Goal: Task Accomplishment & Management: Use online tool/utility

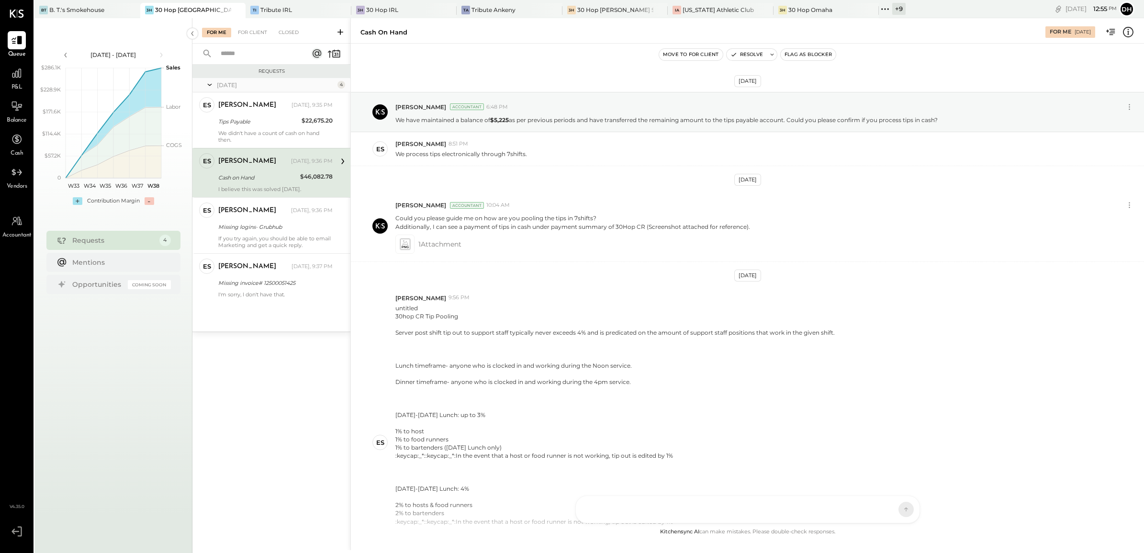
scroll to position [277, 0]
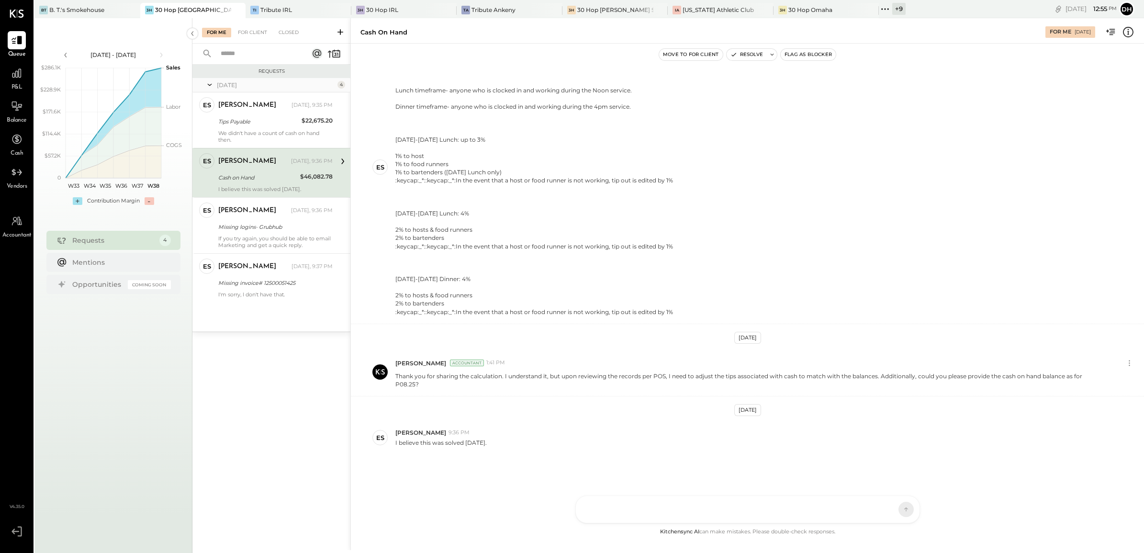
click at [640, 501] on div at bounding box center [748, 509] width 344 height 27
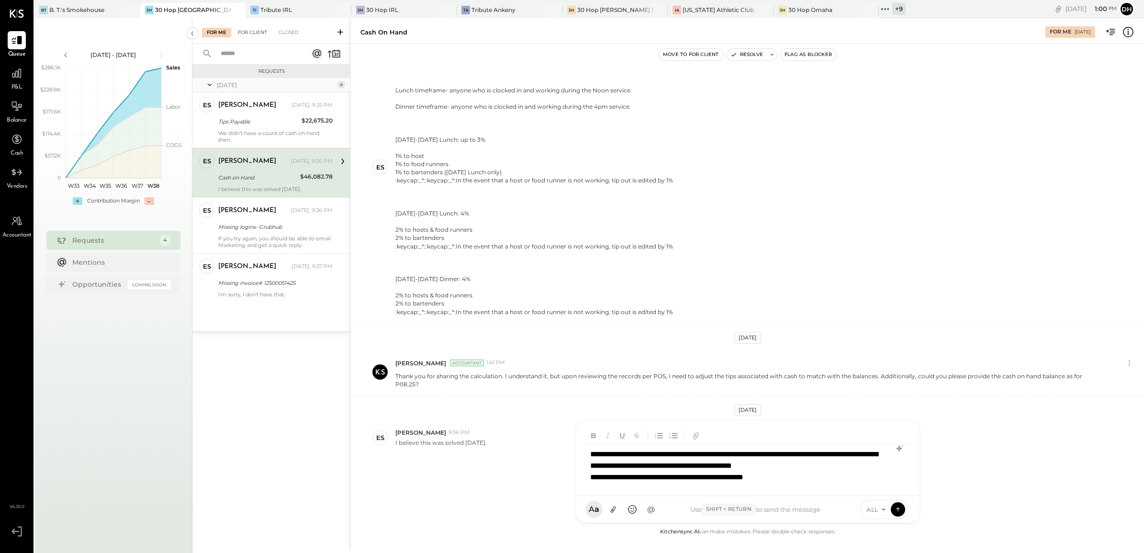
click at [252, 29] on div "For Client" at bounding box center [252, 33] width 39 height 10
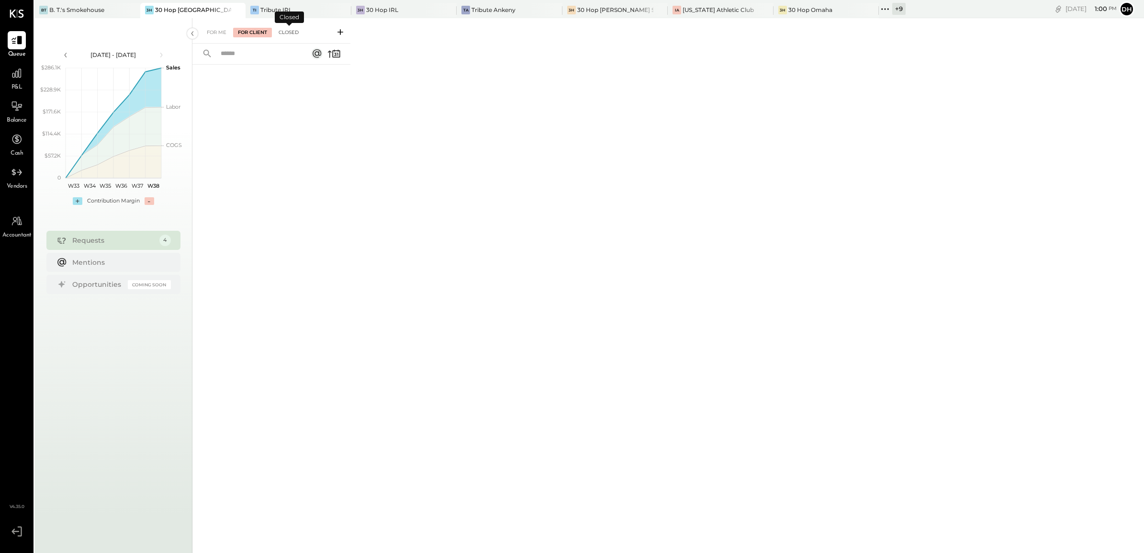
click at [290, 30] on div "Closed" at bounding box center [289, 33] width 30 height 10
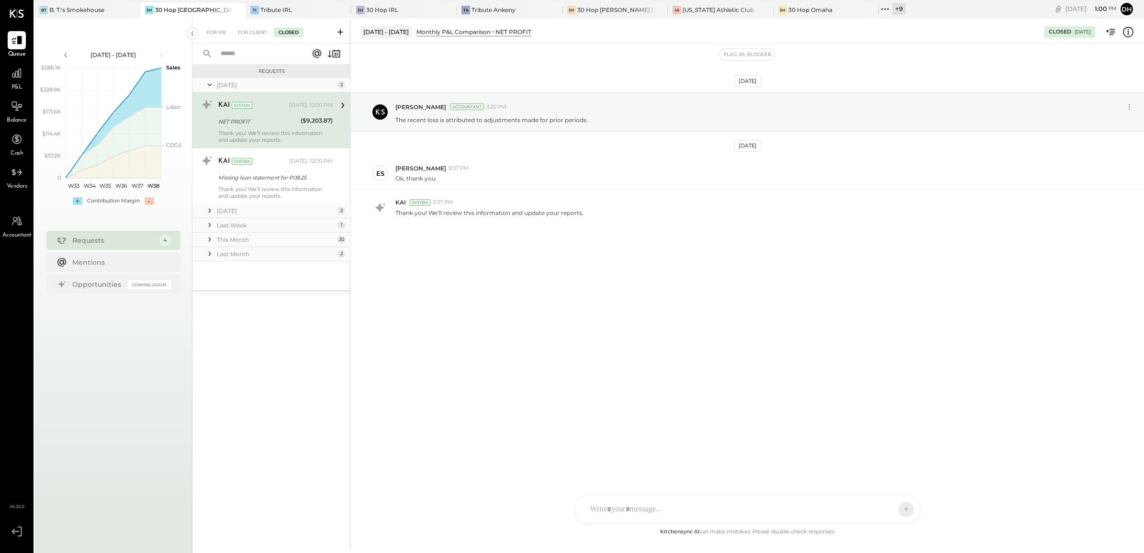
click at [245, 211] on div "[DATE]" at bounding box center [276, 211] width 118 height 8
click at [242, 340] on div "Last Week" at bounding box center [276, 339] width 118 height 8
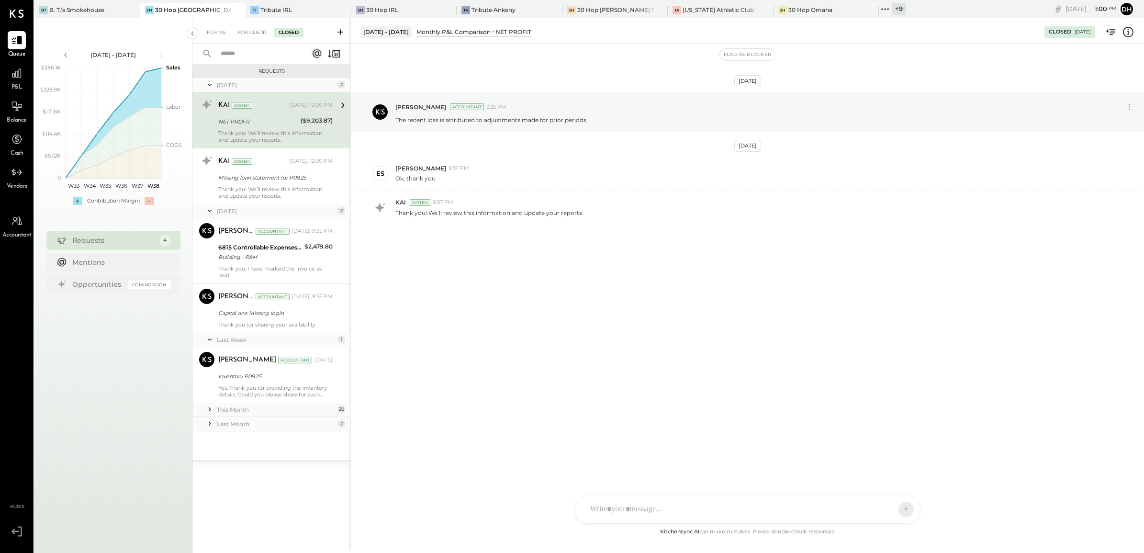
click at [248, 410] on div "This Month" at bounding box center [276, 409] width 118 height 8
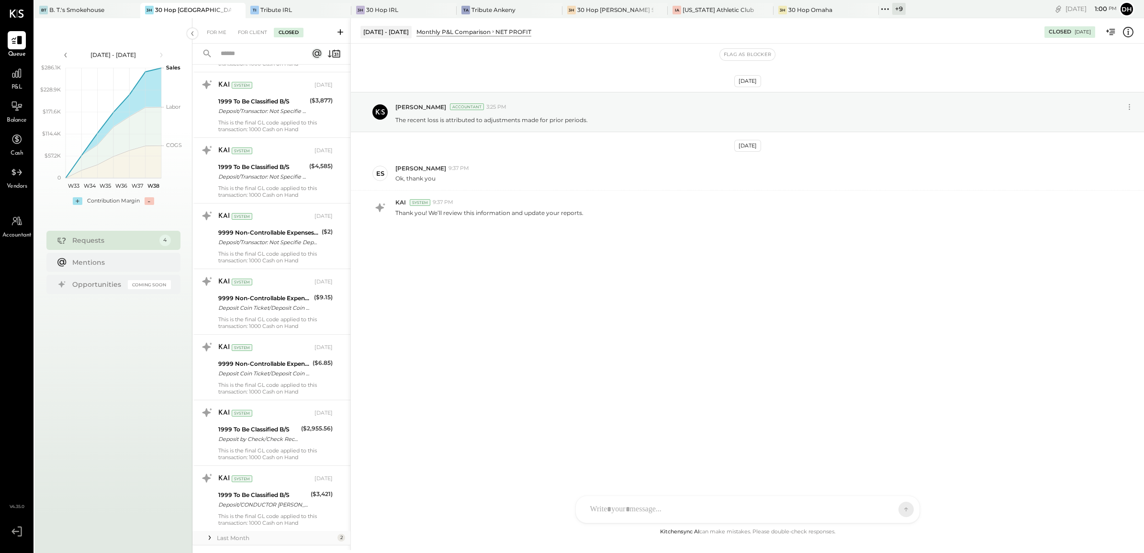
scroll to position [1166, 0]
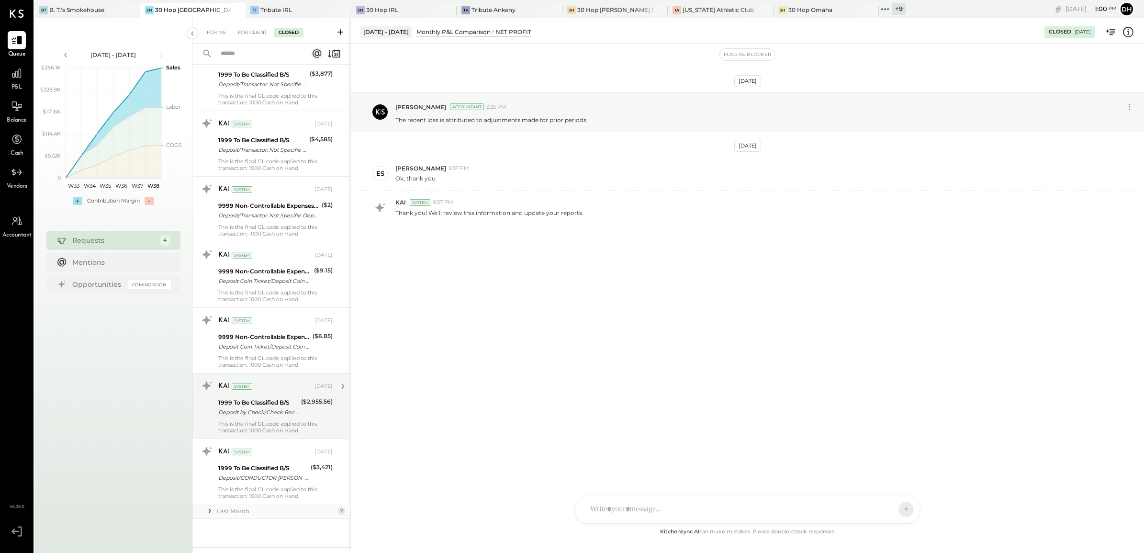
click at [233, 410] on div "Deposit by Check/Check Received Deposit by Check/Check Received 2,955.56" at bounding box center [258, 412] width 80 height 10
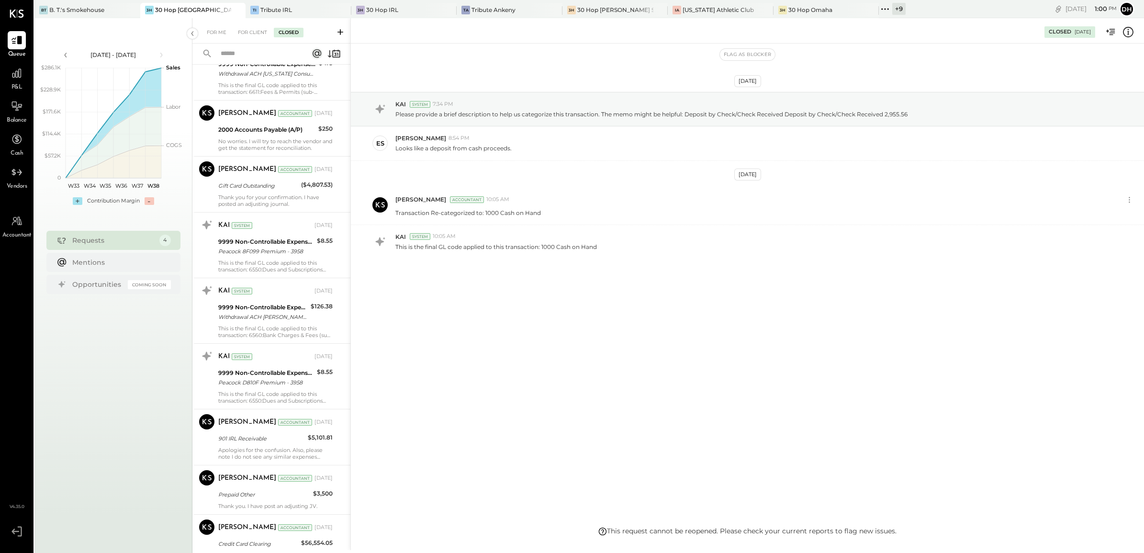
scroll to position [448, 0]
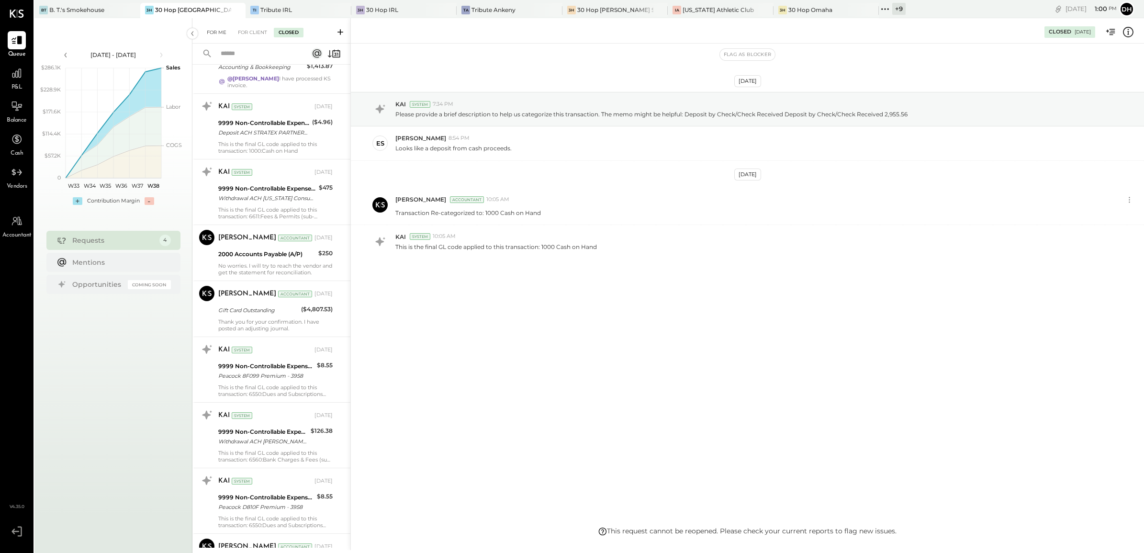
click at [221, 33] on div "For Me" at bounding box center [216, 33] width 29 height 10
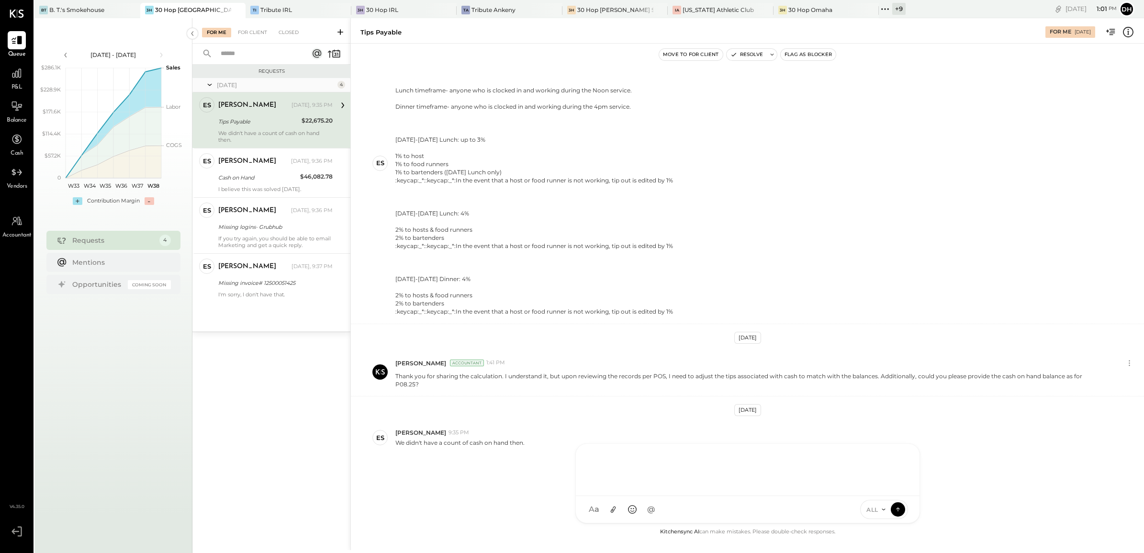
click at [637, 505] on div "AM [PERSON_NAME] [PERSON_NAME] BK [PERSON_NAME] DB [PERSON_NAME] RP [PERSON_NAM…" at bounding box center [747, 483] width 345 height 80
click at [632, 477] on div at bounding box center [747, 468] width 324 height 38
click at [252, 189] on div "I believe this was solved [DATE]." at bounding box center [275, 189] width 114 height 7
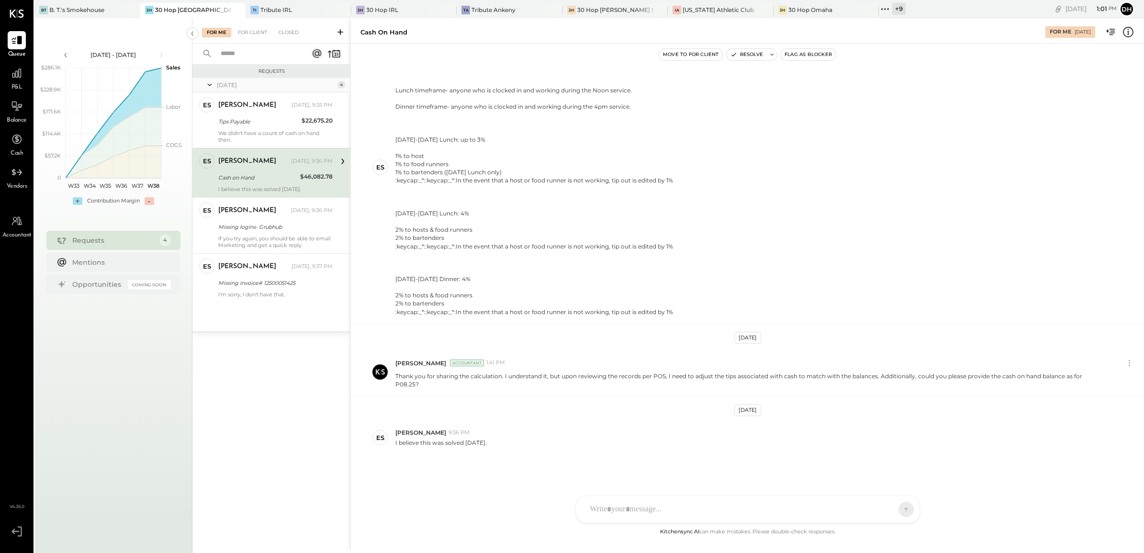
click at [625, 510] on div "AM [PERSON_NAME] [PERSON_NAME] BK [PERSON_NAME] DB [PERSON_NAME] RP [PERSON_NAM…" at bounding box center [747, 509] width 345 height 28
click at [603, 466] on div at bounding box center [747, 468] width 324 height 38
click at [628, 462] on div at bounding box center [747, 468] width 324 height 38
click at [707, 471] on div "**********" at bounding box center [747, 468] width 324 height 38
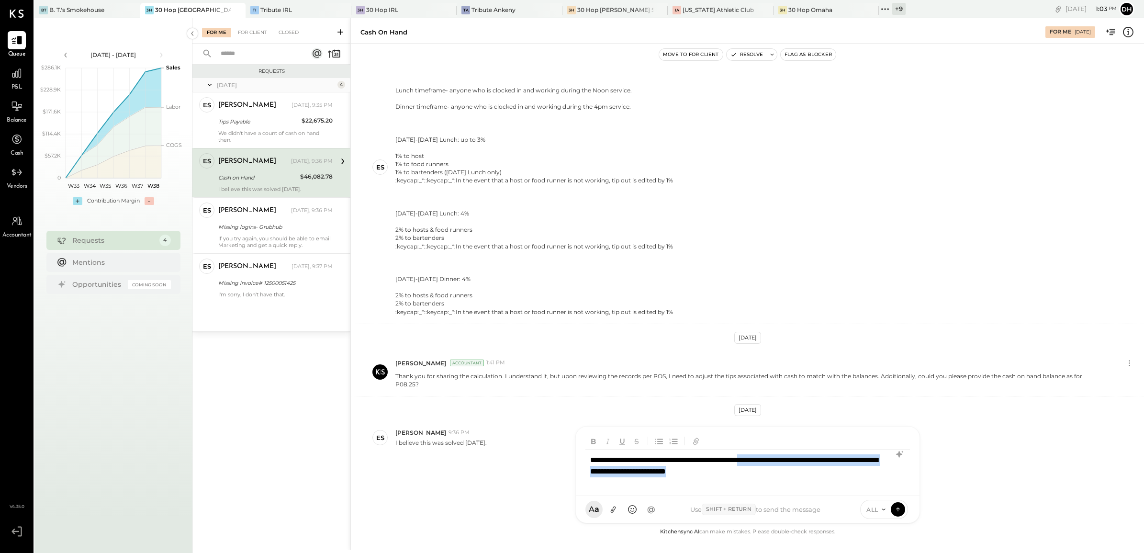
drag, startPoint x: 802, startPoint y: 474, endPoint x: 786, endPoint y: 459, distance: 21.3
click at [786, 459] on div "**********" at bounding box center [747, 468] width 324 height 38
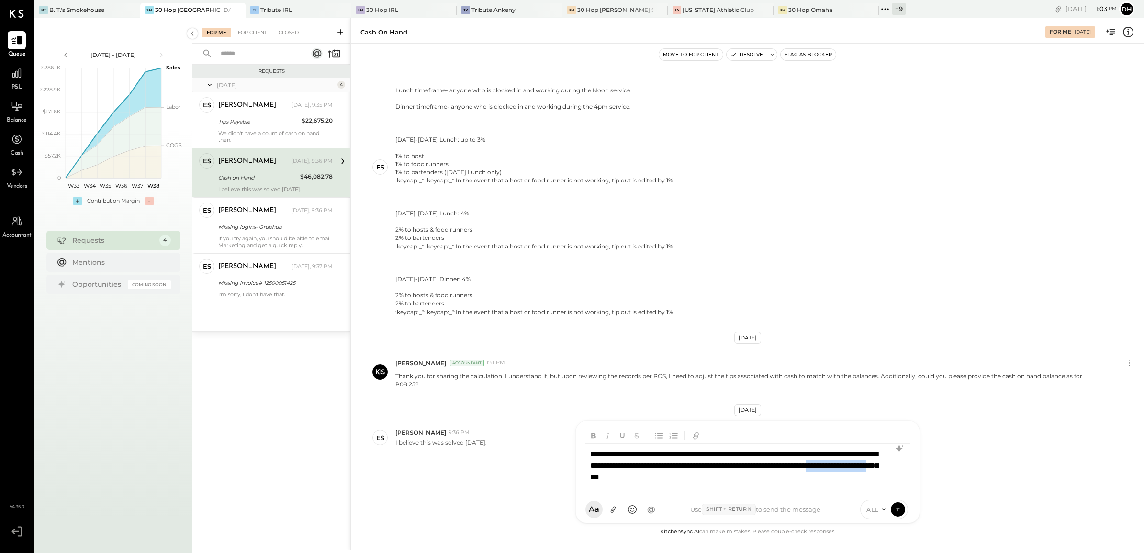
drag, startPoint x: 711, startPoint y: 474, endPoint x: 793, endPoint y: 484, distance: 82.5
click at [793, 484] on div "**********" at bounding box center [747, 466] width 324 height 44
click at [797, 481] on div "**********" at bounding box center [747, 466] width 324 height 44
drag, startPoint x: 731, startPoint y: 477, endPoint x: 943, endPoint y: 497, distance: 212.9
click at [943, 497] on div "Cash on Hand For Me [DATE] Move to for client Resolve Flag as Blocker [DATE] [P…" at bounding box center [746, 284] width 793 height 532
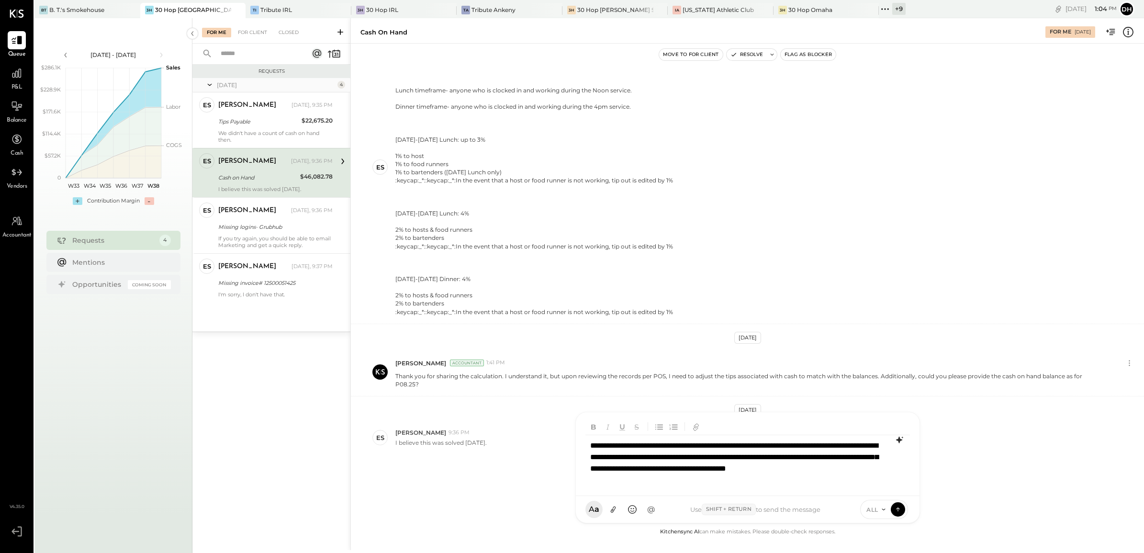
click at [896, 438] on icon at bounding box center [898, 439] width 11 height 11
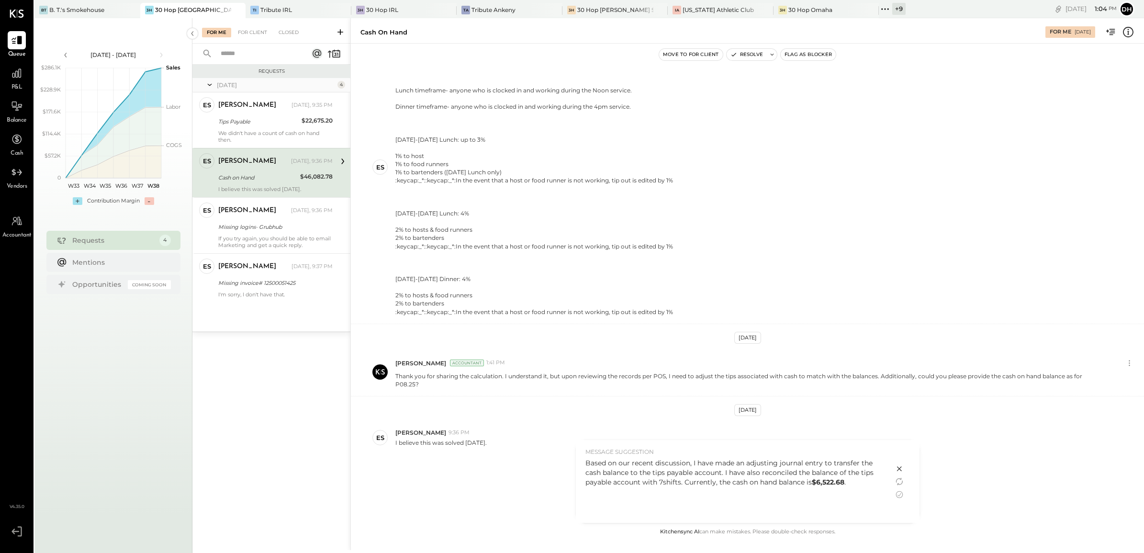
click at [859, 481] on div "Based on our recent discussion, I have made an adjusting journal entry to trans…" at bounding box center [734, 472] width 299 height 29
click at [898, 494] on icon at bounding box center [898, 494] width 11 height 11
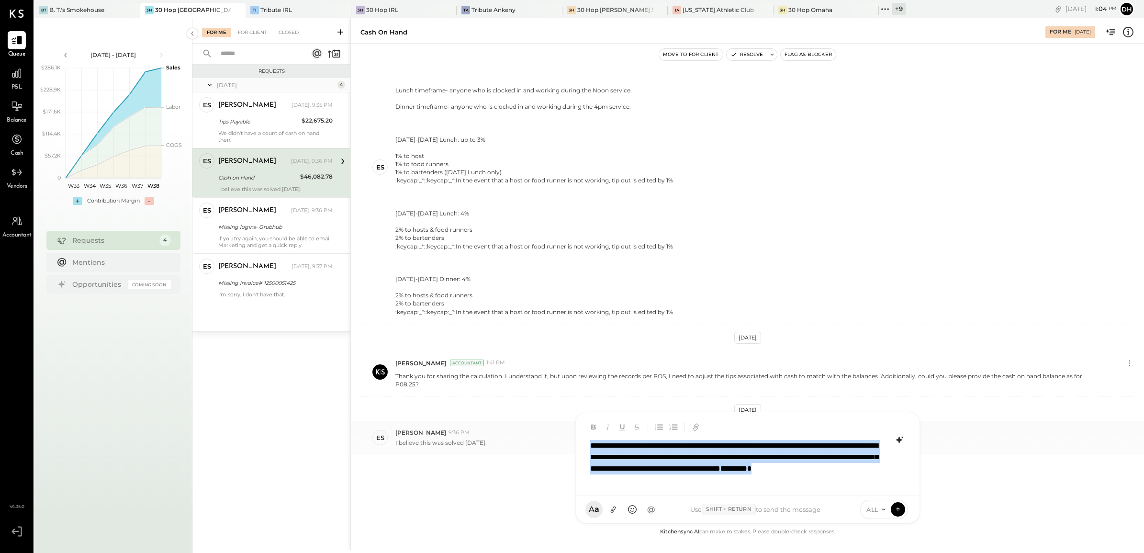
drag, startPoint x: 724, startPoint y: 484, endPoint x: 536, endPoint y: 438, distance: 193.0
click at [536, 438] on div "Cash on Hand For Me [DATE] Move to for client Resolve Flag as Blocker [DATE] [P…" at bounding box center [746, 284] width 793 height 532
copy div "**********"
click at [901, 510] on icon at bounding box center [897, 509] width 9 height 10
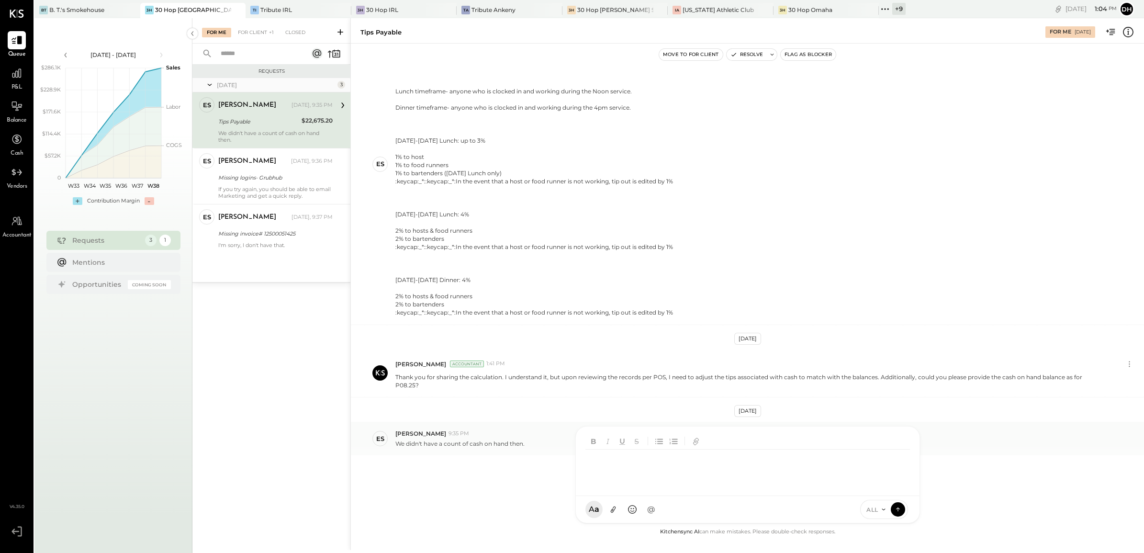
scroll to position [189, 0]
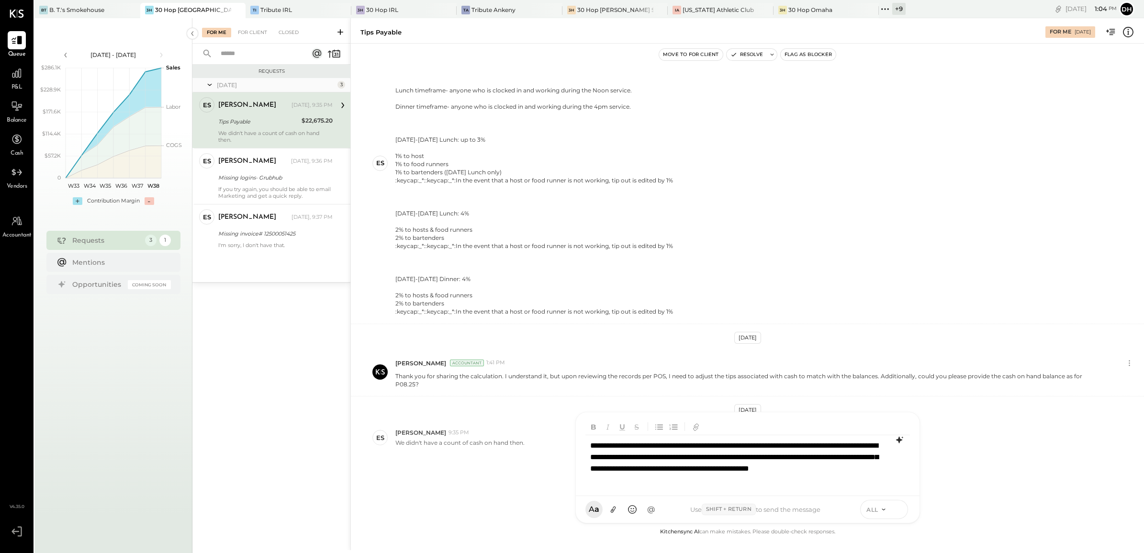
click at [895, 510] on icon at bounding box center [897, 509] width 9 height 10
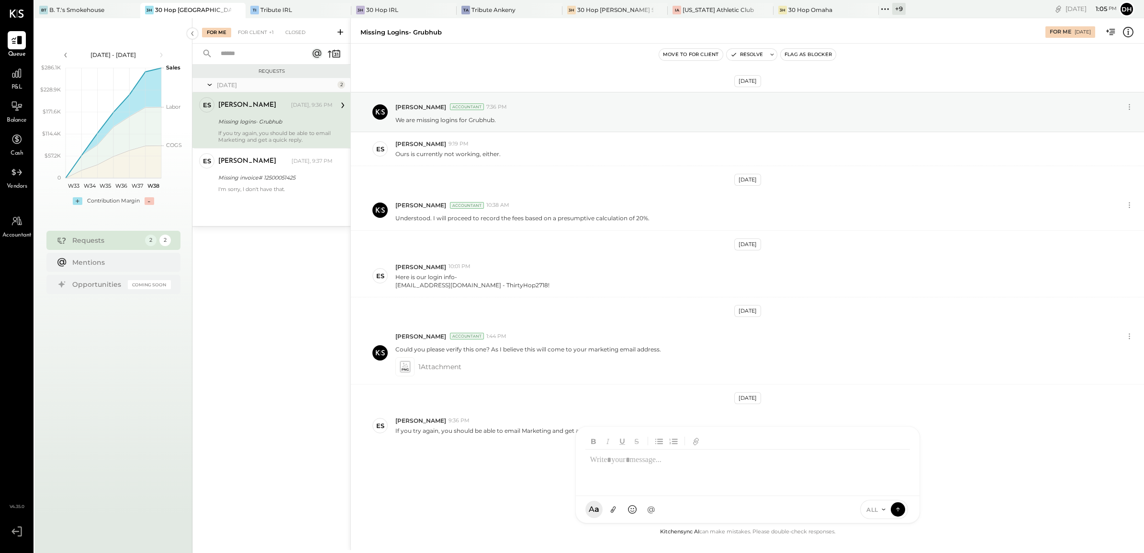
click at [253, 125] on div "Missing logins- Grubhub" at bounding box center [274, 122] width 112 height 10
click at [266, 194] on div "ES [PERSON_NAME] Owner [PERSON_NAME] [DATE], 9:37 PM Missing invoice# 125000514…" at bounding box center [271, 172] width 158 height 49
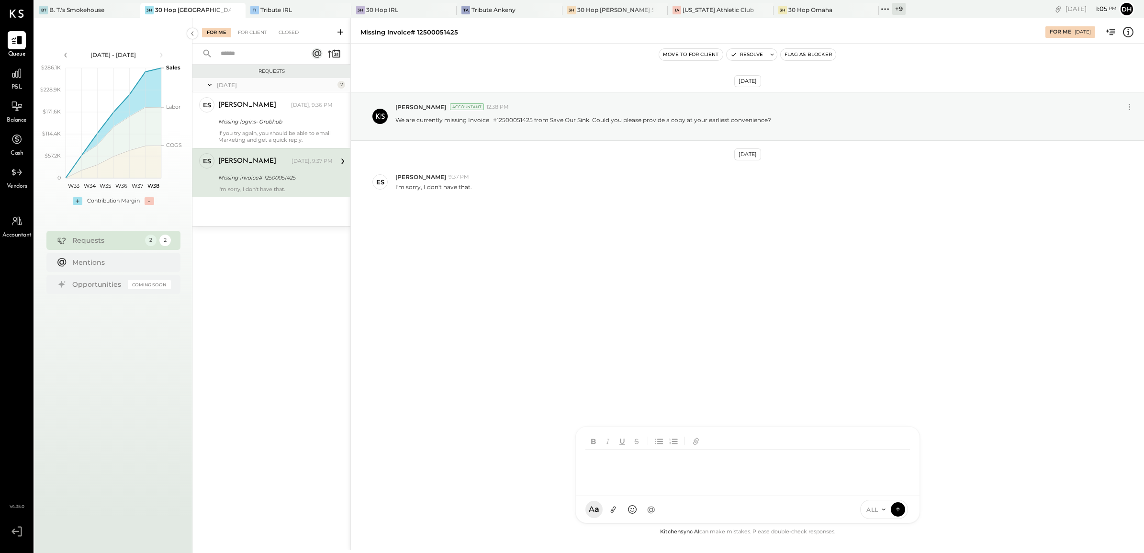
click at [615, 509] on div "AM [PERSON_NAME] [PERSON_NAME] BK [PERSON_NAME] DB [PERSON_NAME] RP [PERSON_NAM…" at bounding box center [747, 474] width 345 height 97
click at [900, 454] on icon at bounding box center [898, 454] width 6 height 7
drag, startPoint x: 898, startPoint y: 468, endPoint x: 893, endPoint y: 472, distance: 6.1
click at [898, 468] on icon at bounding box center [898, 468] width 11 height 11
drag, startPoint x: 690, startPoint y: 462, endPoint x: 480, endPoint y: 436, distance: 211.7
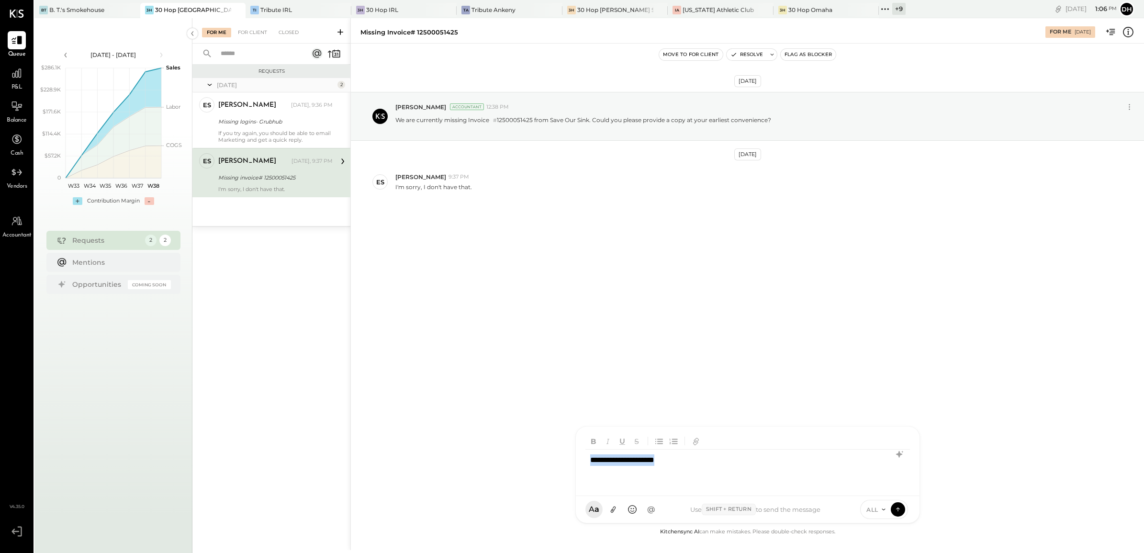
click at [480, 436] on div "**********" at bounding box center [746, 284] width 793 height 532
click at [893, 506] on icon at bounding box center [897, 509] width 9 height 10
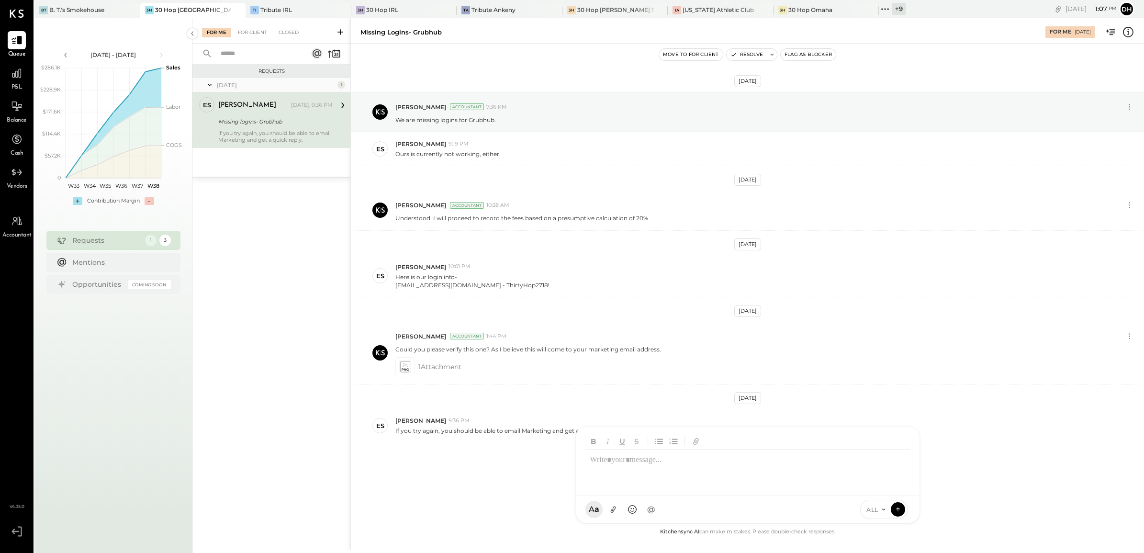
click at [454, 482] on div "[DATE] [PERSON_NAME] Accountant 7:36 PM We are missing logins for Grubhub. ES […" at bounding box center [747, 290] width 793 height 446
drag, startPoint x: 396, startPoint y: 286, endPoint x: 463, endPoint y: 288, distance: 67.0
click at [463, 288] on div "[EMAIL_ADDRESS][DOMAIN_NAME] - ThirtyHop2718!" at bounding box center [472, 285] width 154 height 8
copy div "[EMAIL_ADDRESS][DOMAIN_NAME]"
drag, startPoint x: 470, startPoint y: 282, endPoint x: 512, endPoint y: 284, distance: 42.1
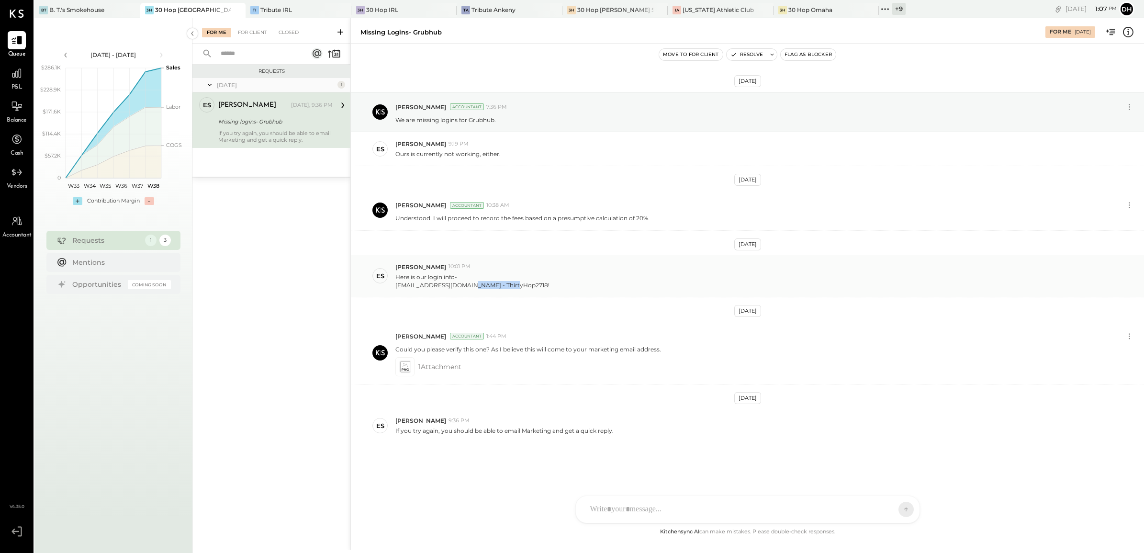
click at [512, 284] on div "Here is our login info- [EMAIL_ADDRESS][DOMAIN_NAME] - ThirtyHop2718!" at bounding box center [765, 280] width 741 height 18
copy div "ThirtyHop2718!"
click at [613, 496] on div at bounding box center [748, 470] width 344 height 52
click at [431, 441] on div "ES [PERSON_NAME] 9:36 PM If you try again, you should be able to email Marketin…" at bounding box center [747, 425] width 793 height 33
click at [612, 488] on div at bounding box center [749, 468] width 328 height 38
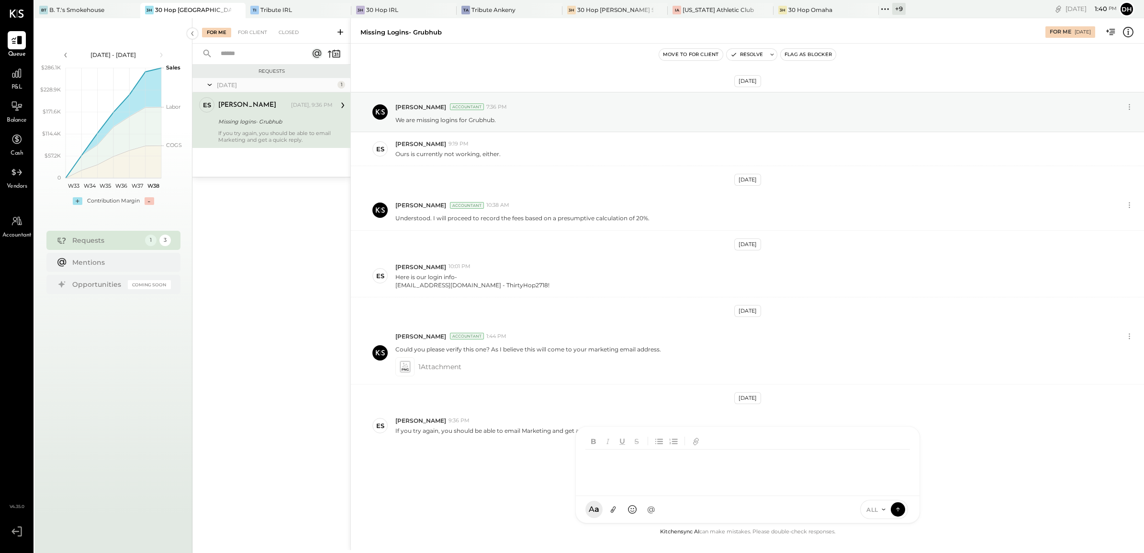
click at [529, 472] on div "[DATE] [PERSON_NAME] Accountant 7:36 PM We are missing logins for Grubhub. ES […" at bounding box center [747, 290] width 793 height 446
click at [597, 509] on div "AM [PERSON_NAME] [PERSON_NAME] BK [PERSON_NAME] DB [PERSON_NAME] RP [PERSON_NAM…" at bounding box center [747, 509] width 345 height 28
click at [600, 479] on div at bounding box center [747, 468] width 324 height 38
click at [683, 462] on div at bounding box center [747, 468] width 324 height 38
click at [897, 457] on icon at bounding box center [898, 453] width 11 height 11
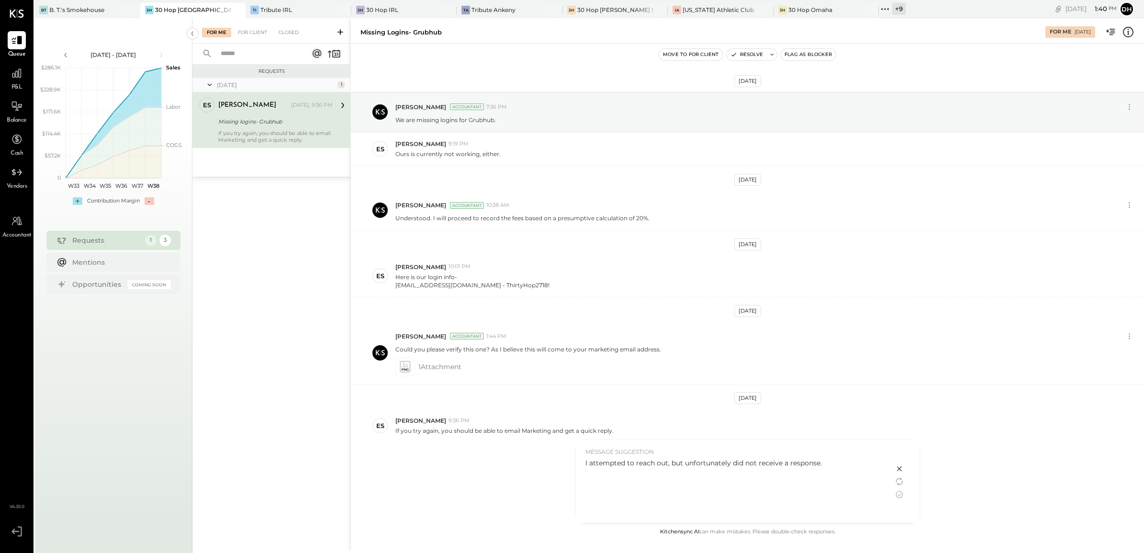
click at [896, 493] on icon at bounding box center [898, 494] width 11 height 11
click at [895, 506] on icon at bounding box center [897, 509] width 9 height 10
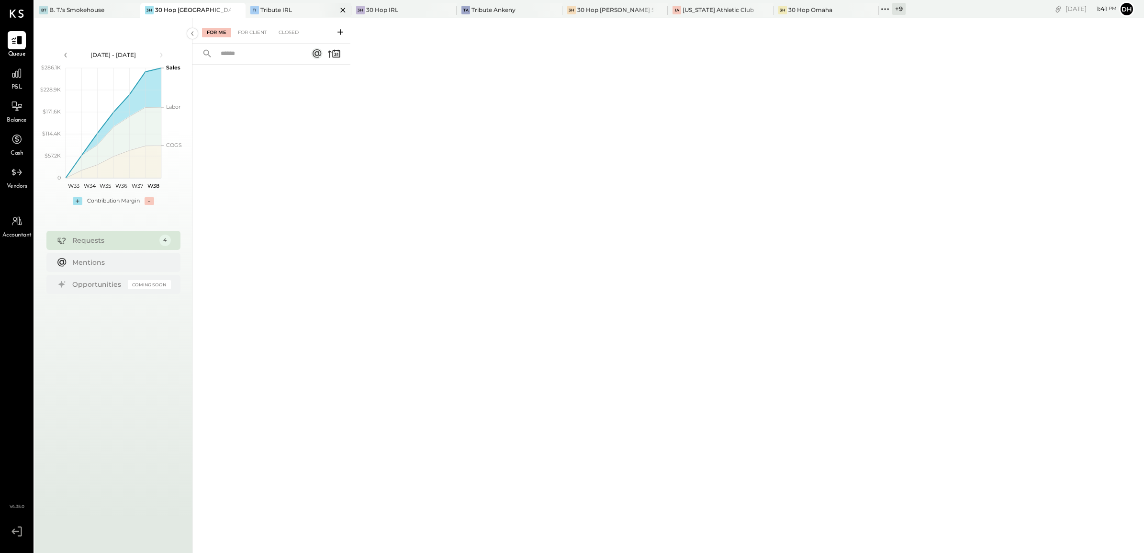
click at [278, 9] on div "Tribute IRL" at bounding box center [276, 10] width 32 height 8
